Goal: Navigation & Orientation: Find specific page/section

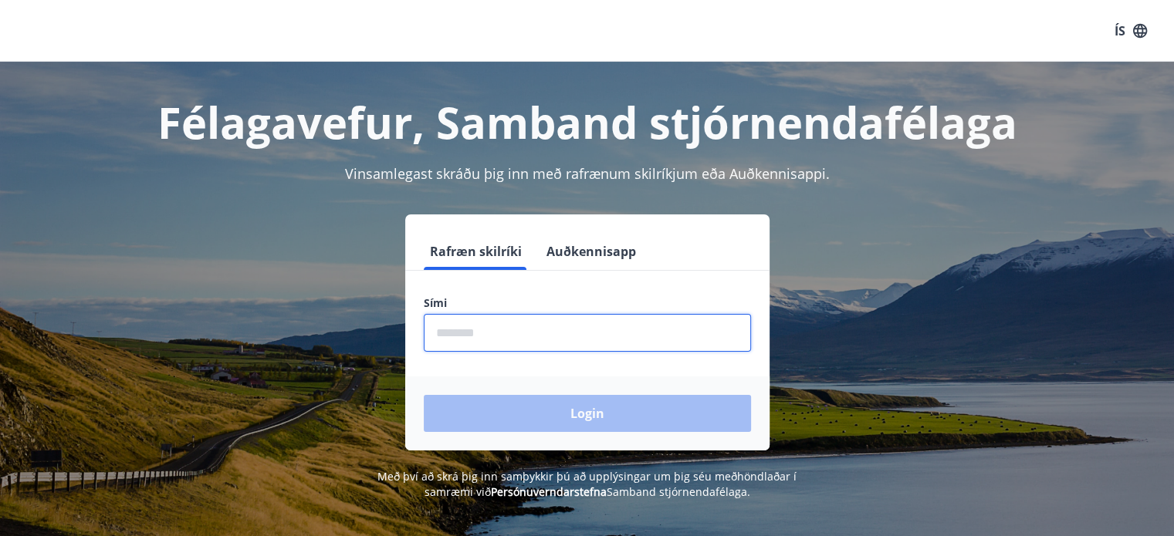
click at [471, 337] on input "phone" at bounding box center [587, 333] width 327 height 38
type input "********"
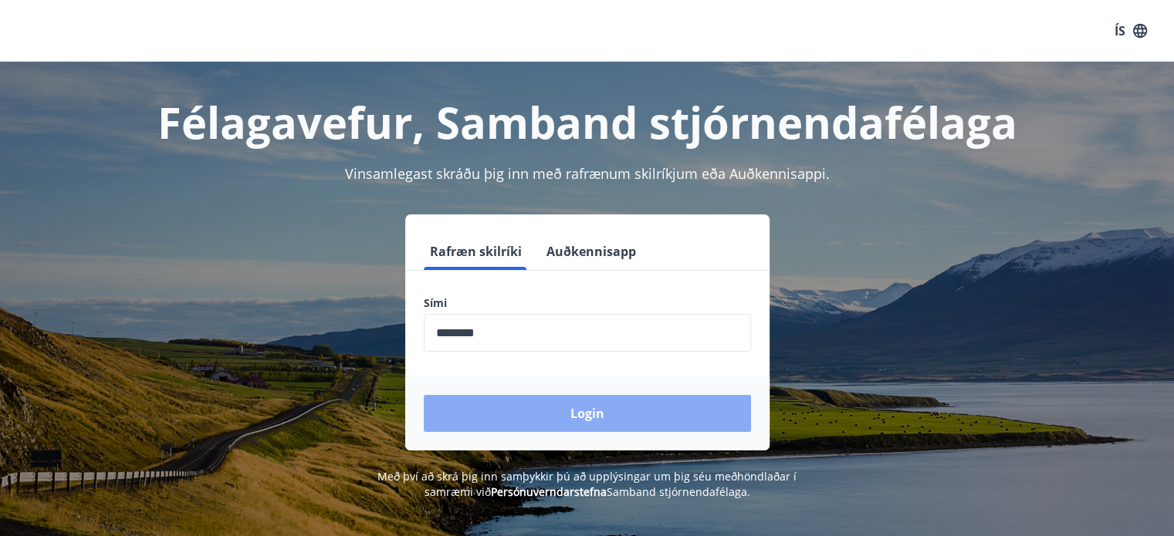
click at [586, 413] on button "Login" at bounding box center [587, 413] width 327 height 37
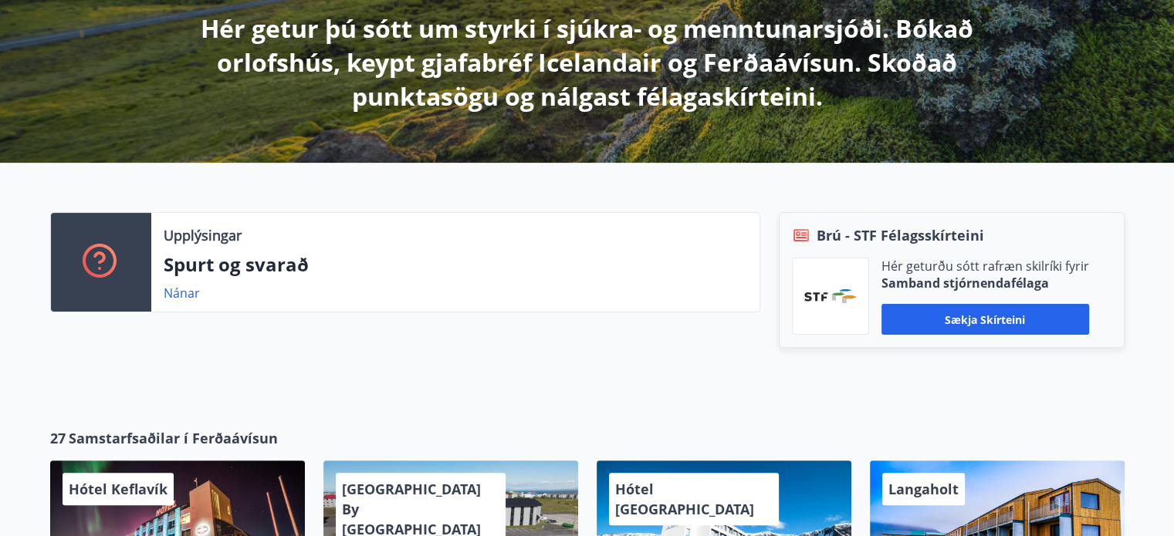
scroll to position [301, 0]
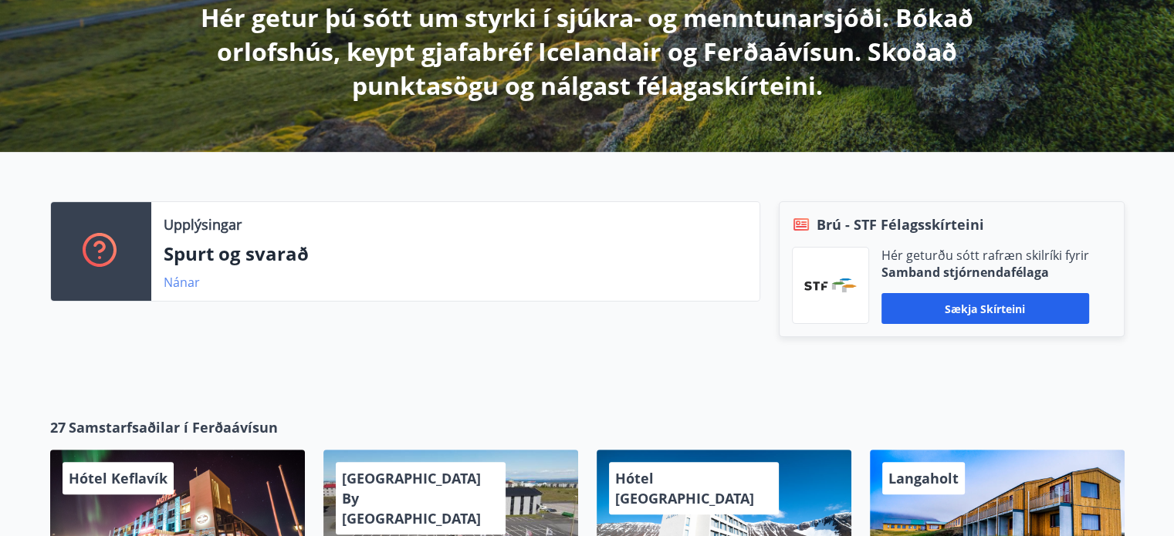
click at [175, 282] on link "Nánar" at bounding box center [182, 282] width 36 height 17
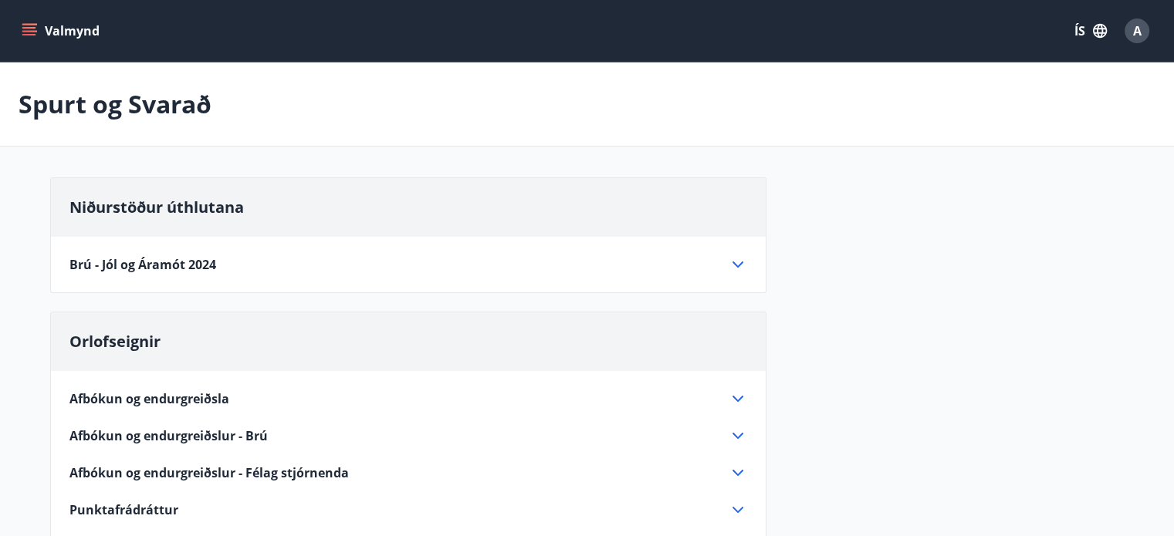
click at [33, 27] on icon "menu" at bounding box center [29, 28] width 14 height 2
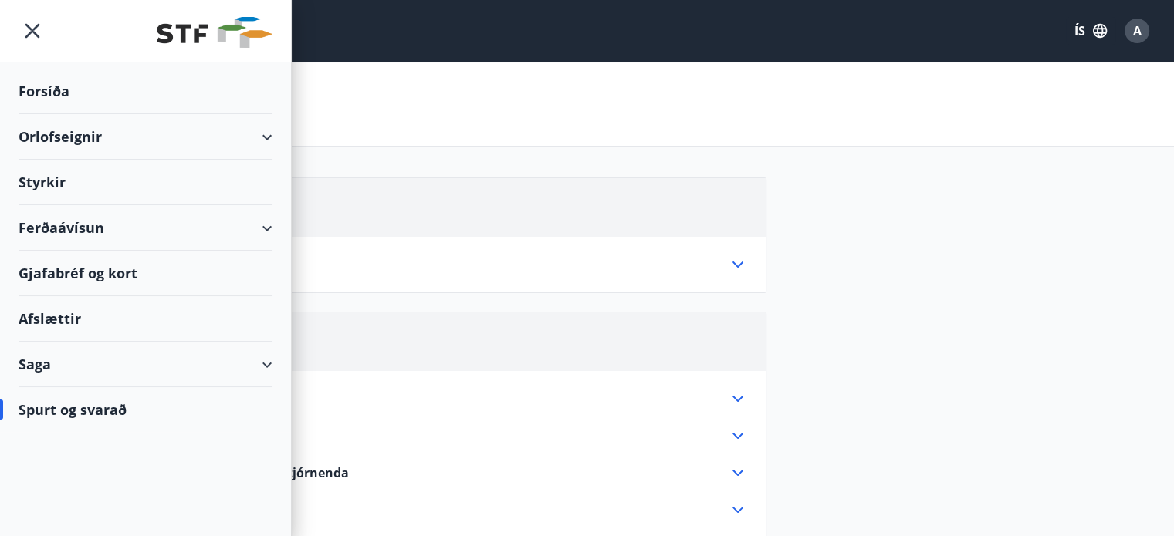
click at [30, 88] on div "Forsíða" at bounding box center [146, 92] width 254 height 46
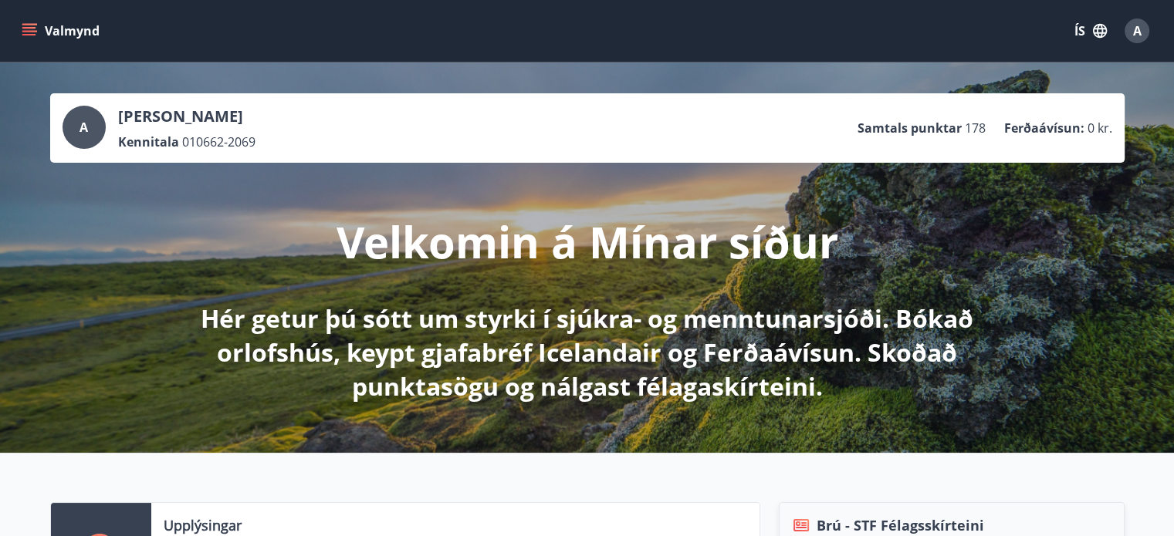
click at [488, 319] on p "Hér getur þú sótt um styrki í sjúkra- og menntunarsjóði. Bókað orlofshús, keypt…" at bounding box center [587, 353] width 815 height 102
